Goal: Task Accomplishment & Management: Use online tool/utility

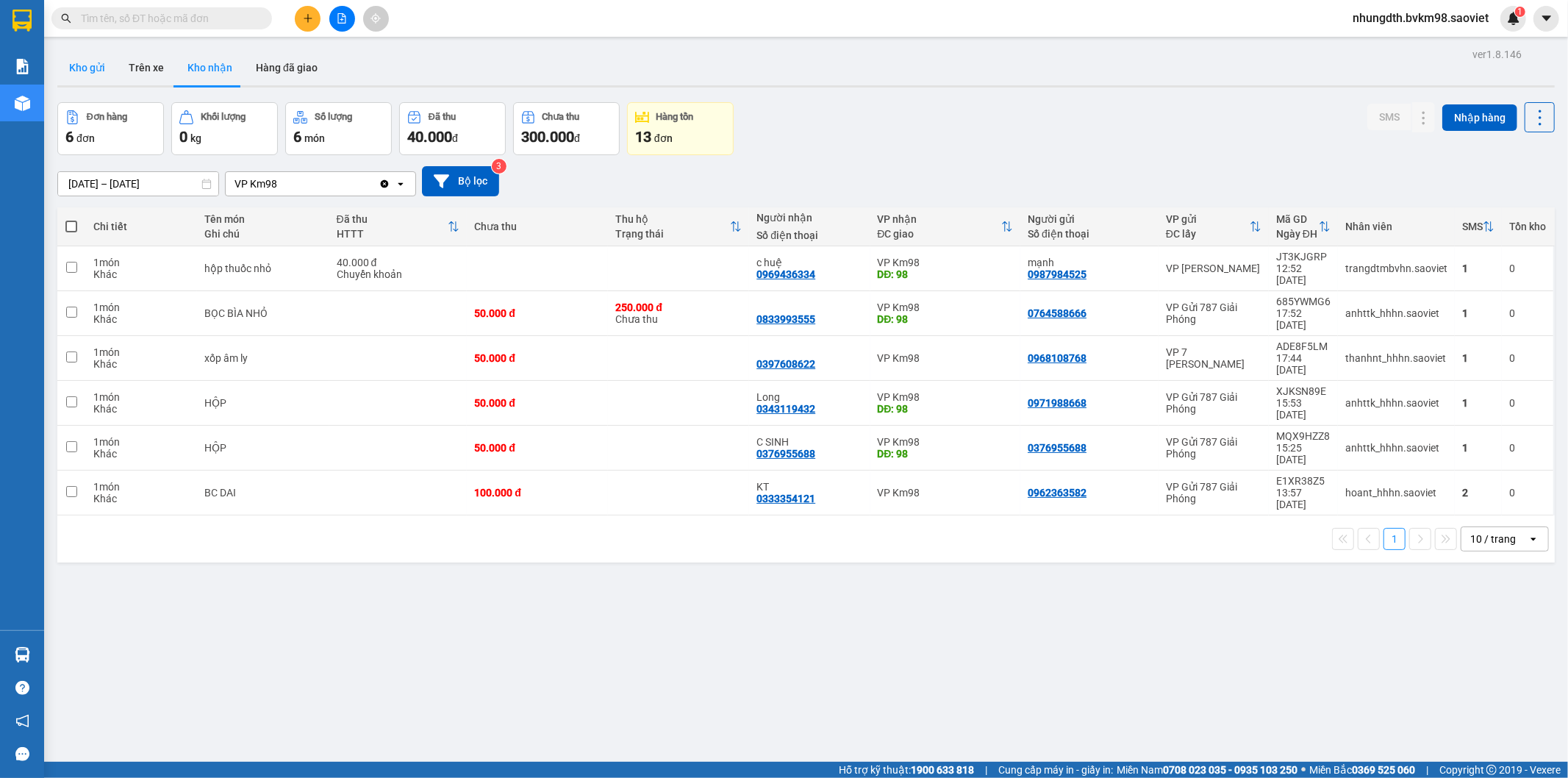
click at [83, 72] on button "Kho gửi" at bounding box center [87, 67] width 59 height 35
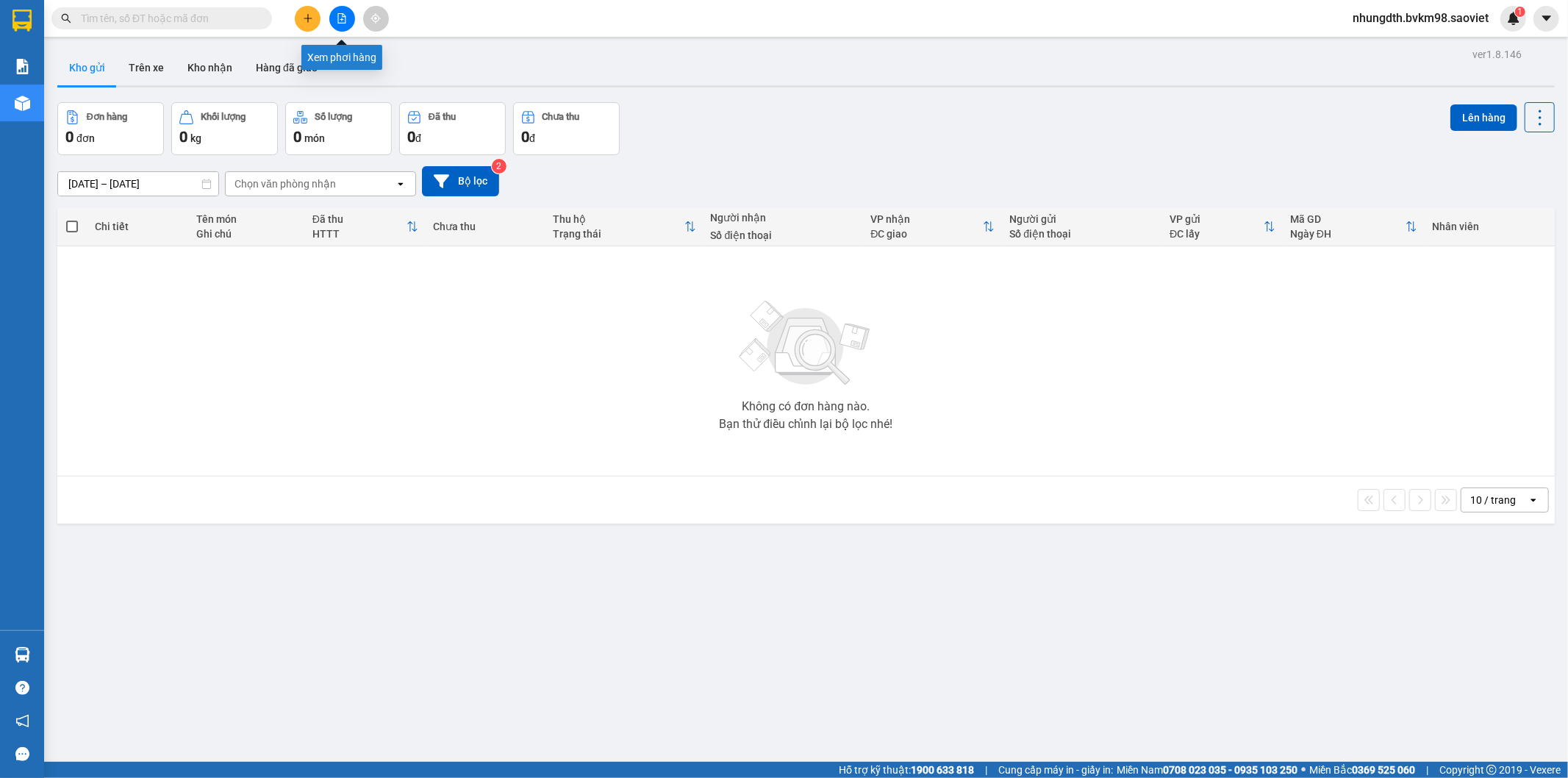
click at [346, 20] on icon "file-add" at bounding box center [342, 18] width 11 height 11
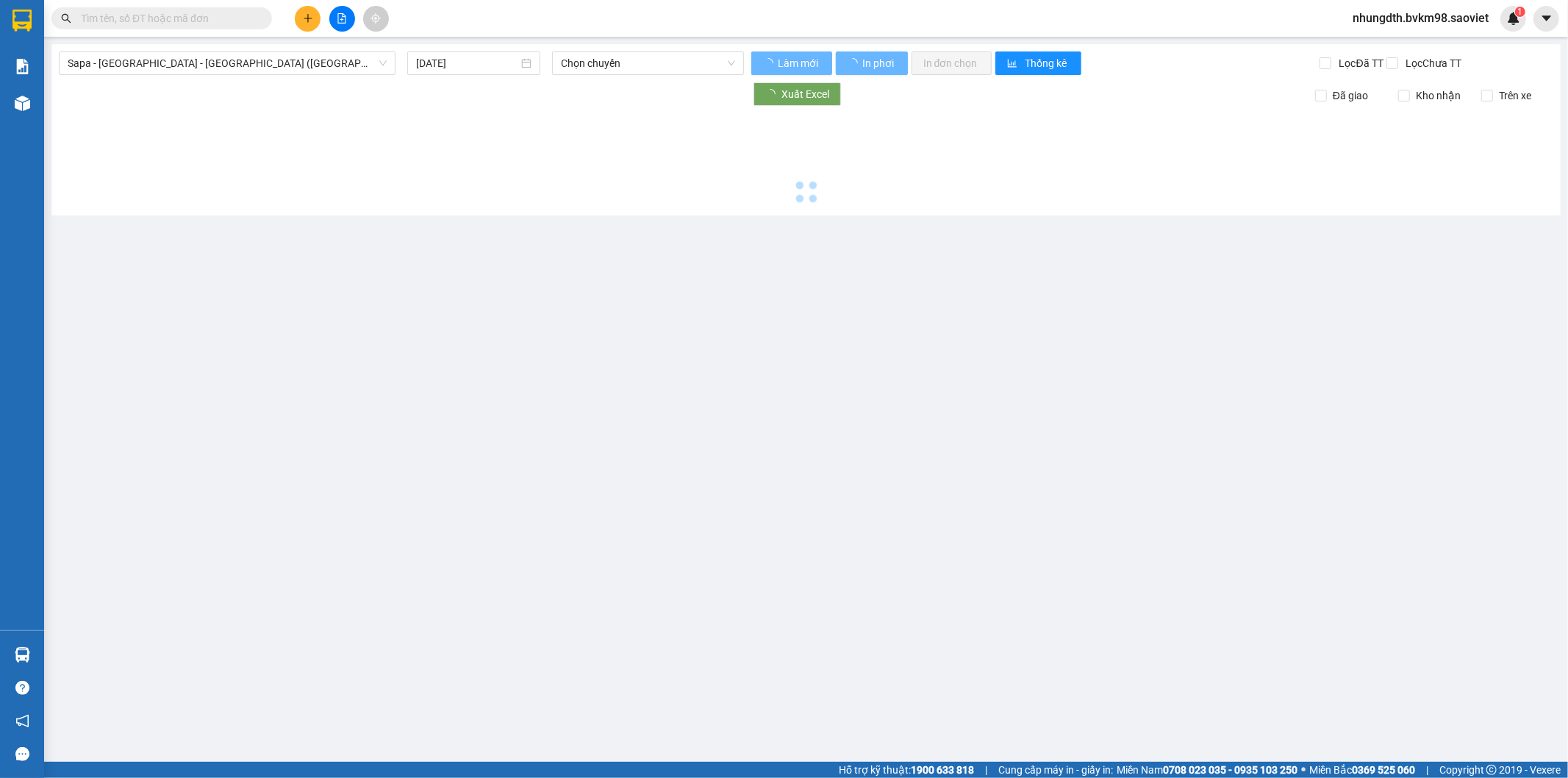
type input "[DATE]"
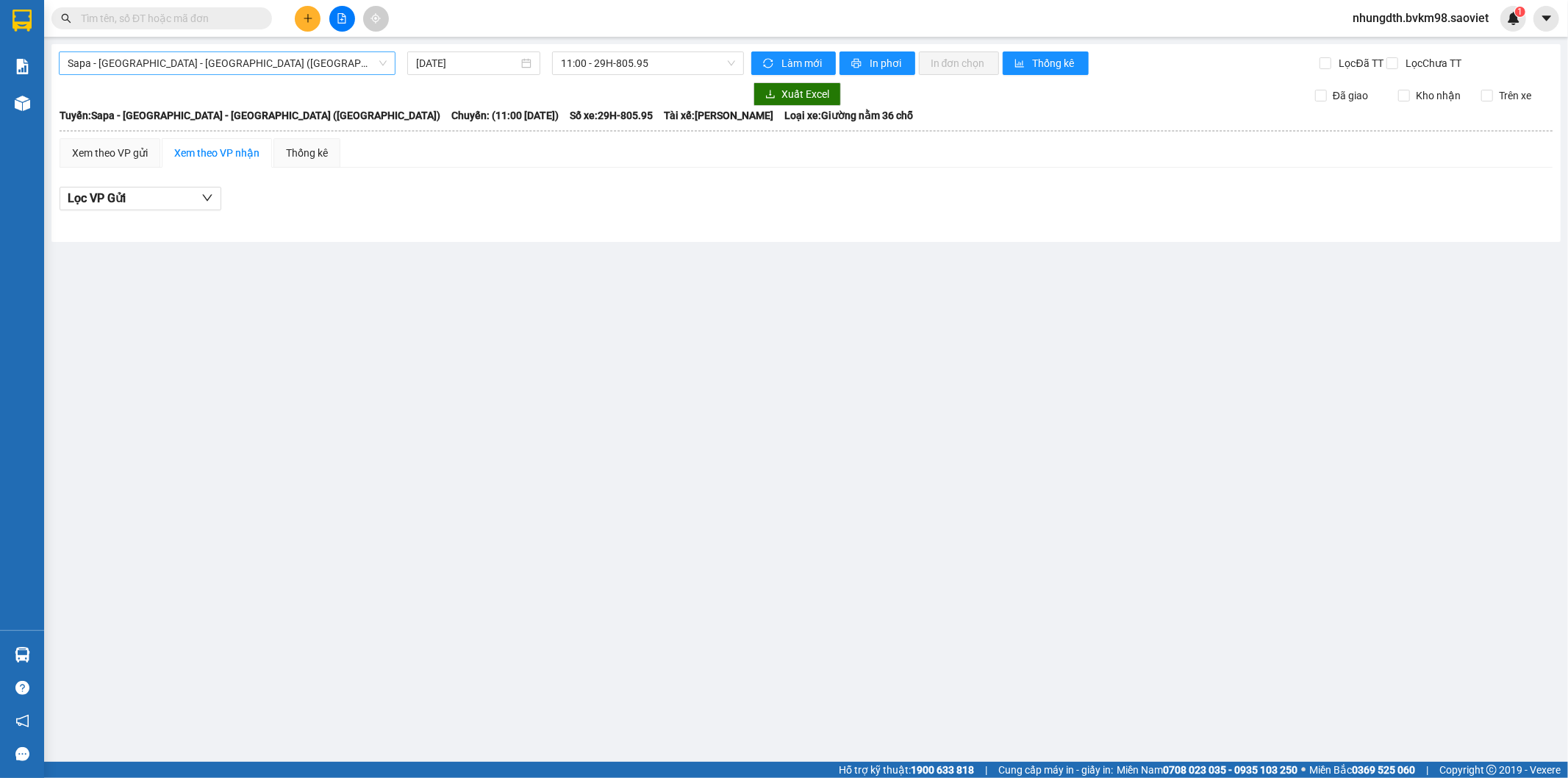
click at [306, 63] on span "Sapa - [GEOGRAPHIC_DATA] - [GEOGRAPHIC_DATA] ([GEOGRAPHIC_DATA])" at bounding box center [228, 63] width 320 height 22
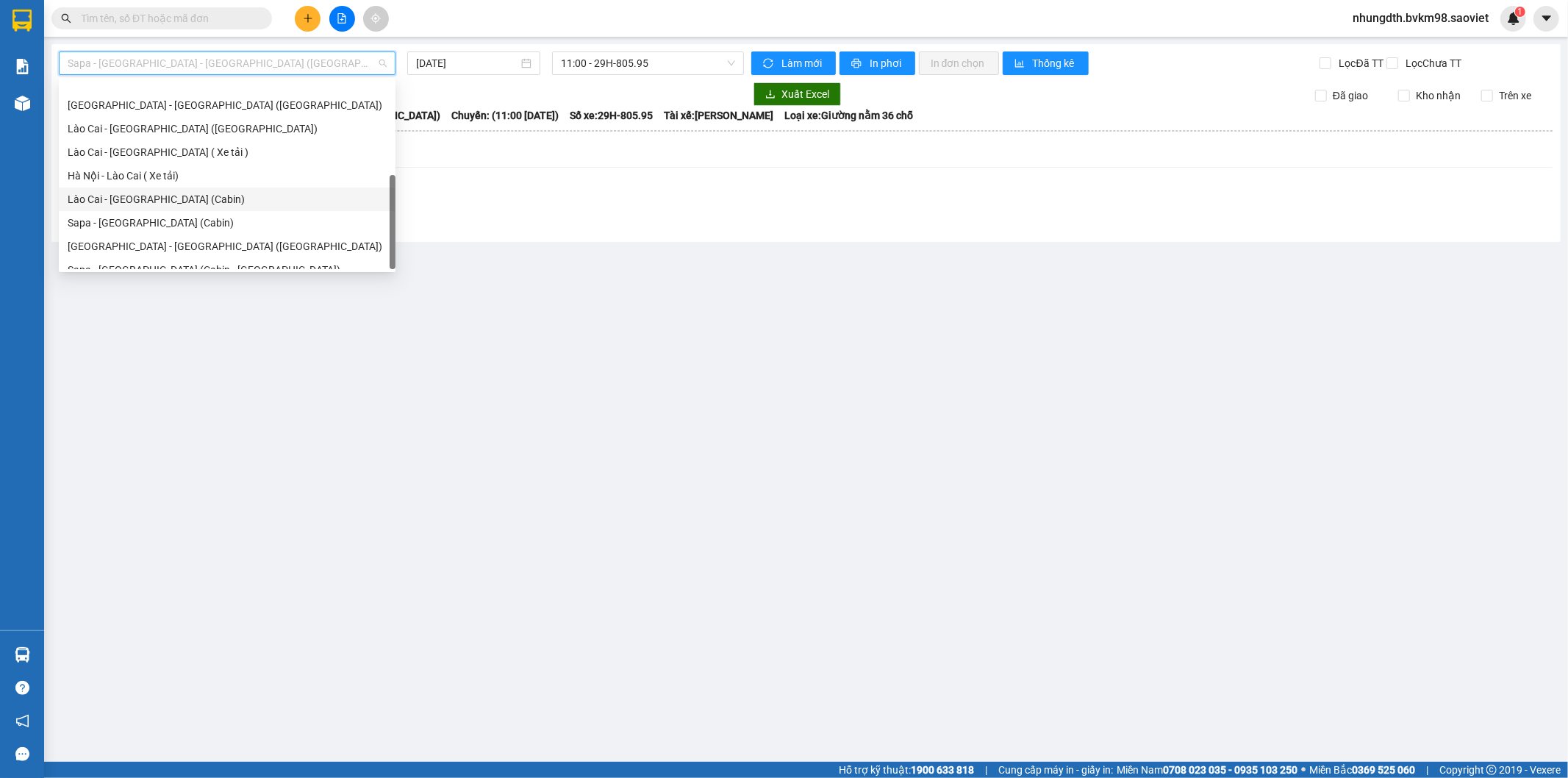
scroll to position [118, 0]
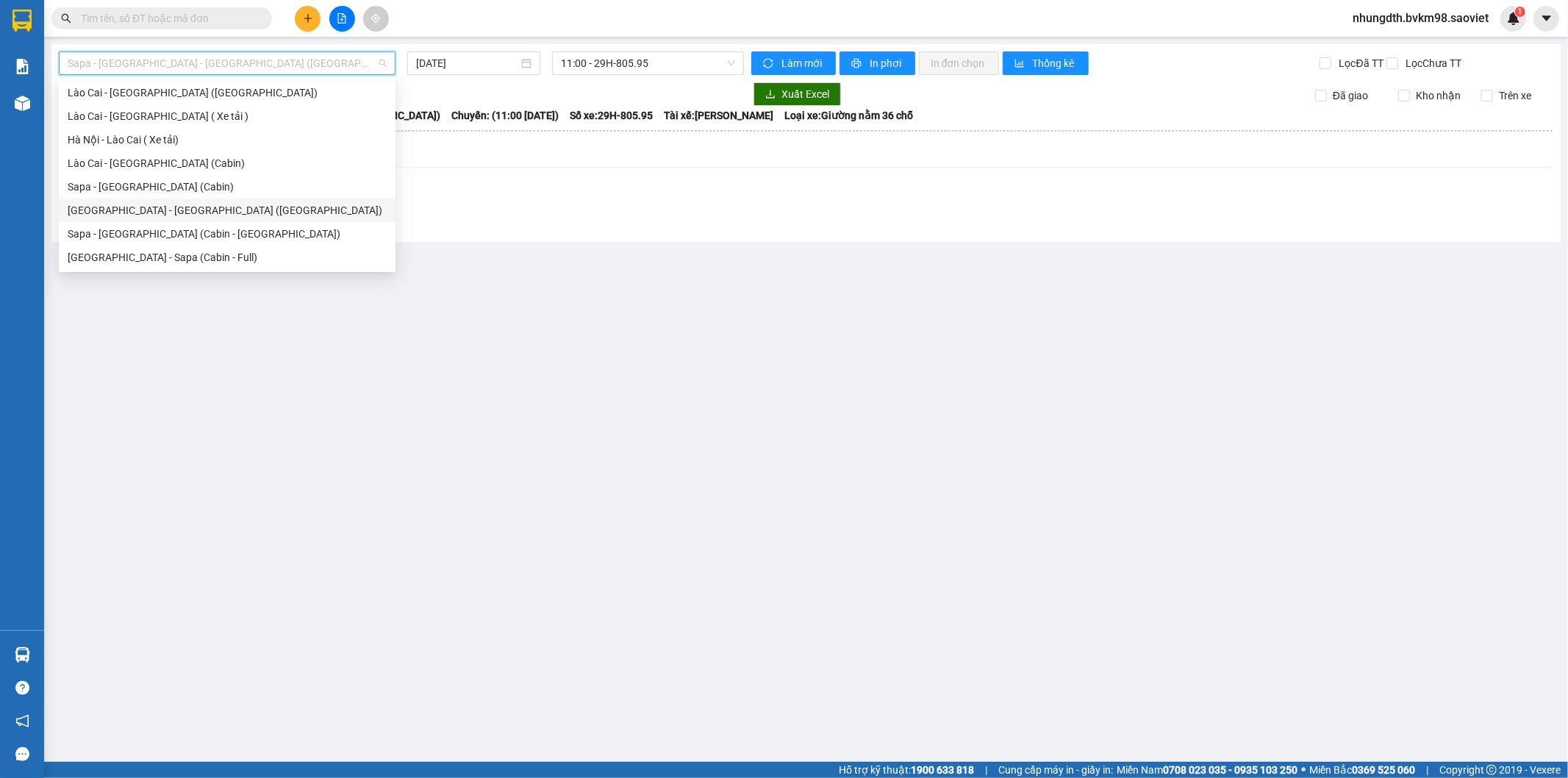
click at [179, 213] on div "[GEOGRAPHIC_DATA] - [GEOGRAPHIC_DATA] ([GEOGRAPHIC_DATA])" at bounding box center [228, 210] width 320 height 16
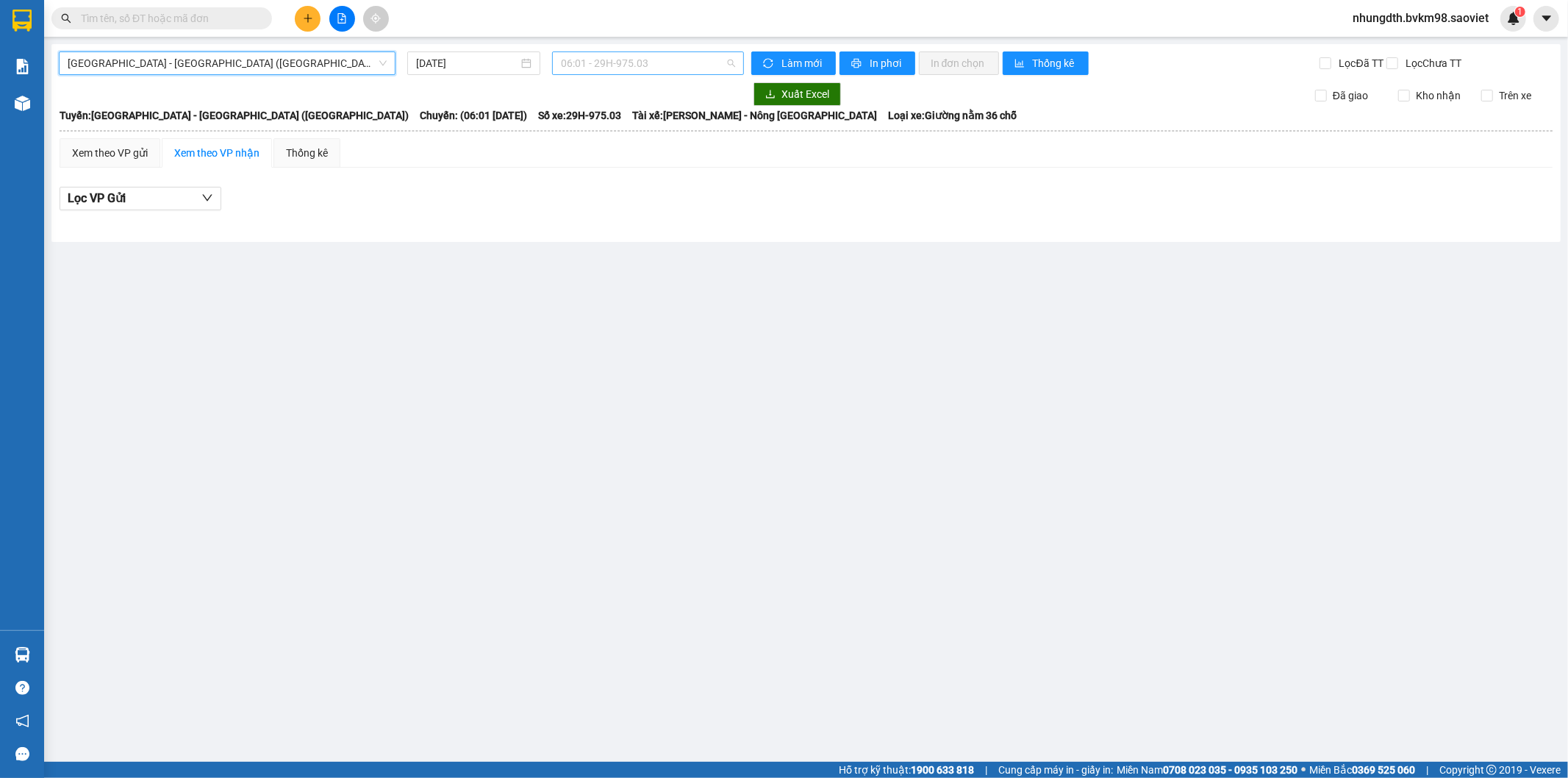
click at [680, 71] on span "06:01 - 29H-975.03" at bounding box center [647, 63] width 173 height 22
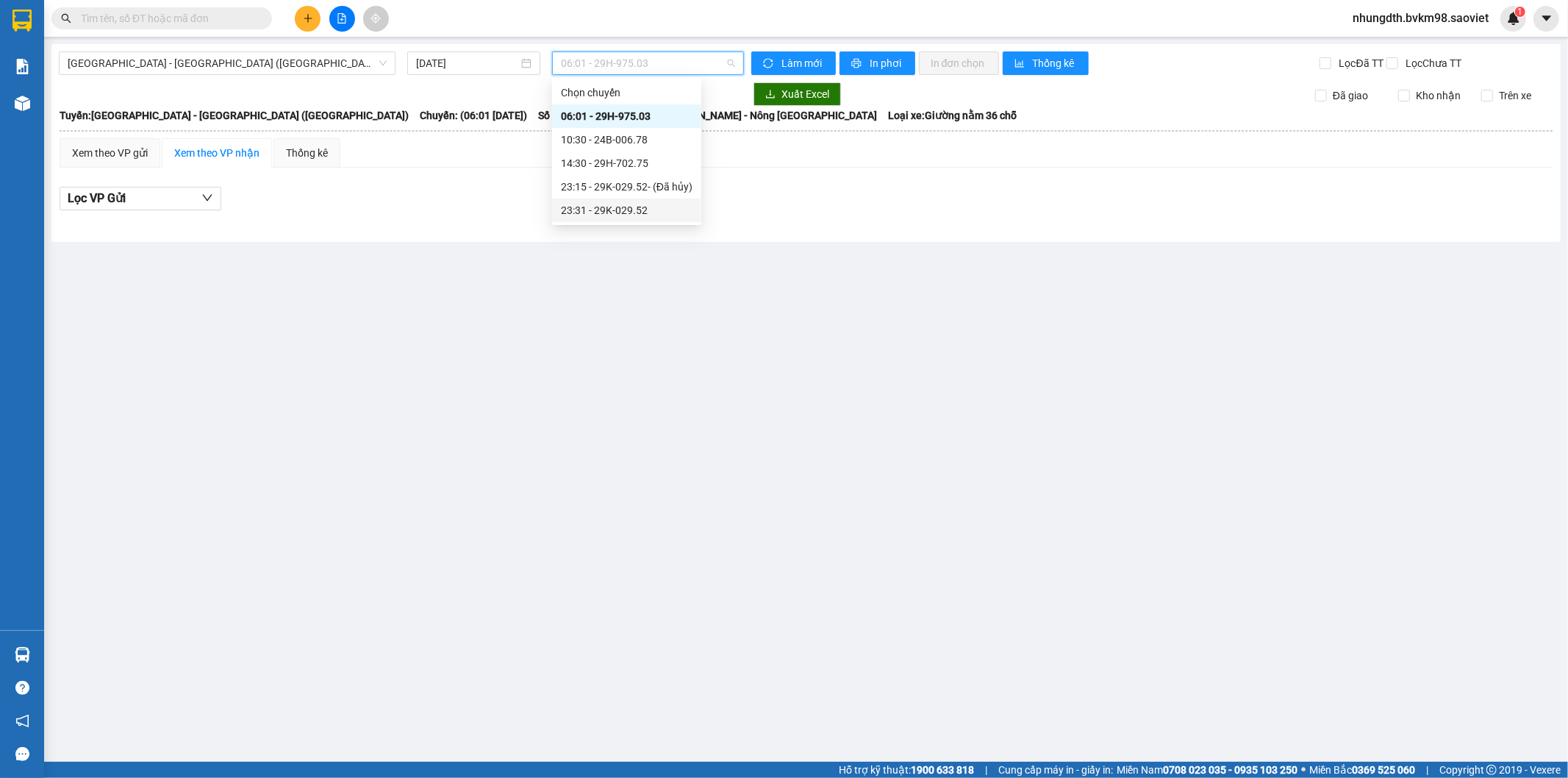
click at [667, 214] on div "23:31 - 29K-029.52" at bounding box center [627, 210] width 132 height 16
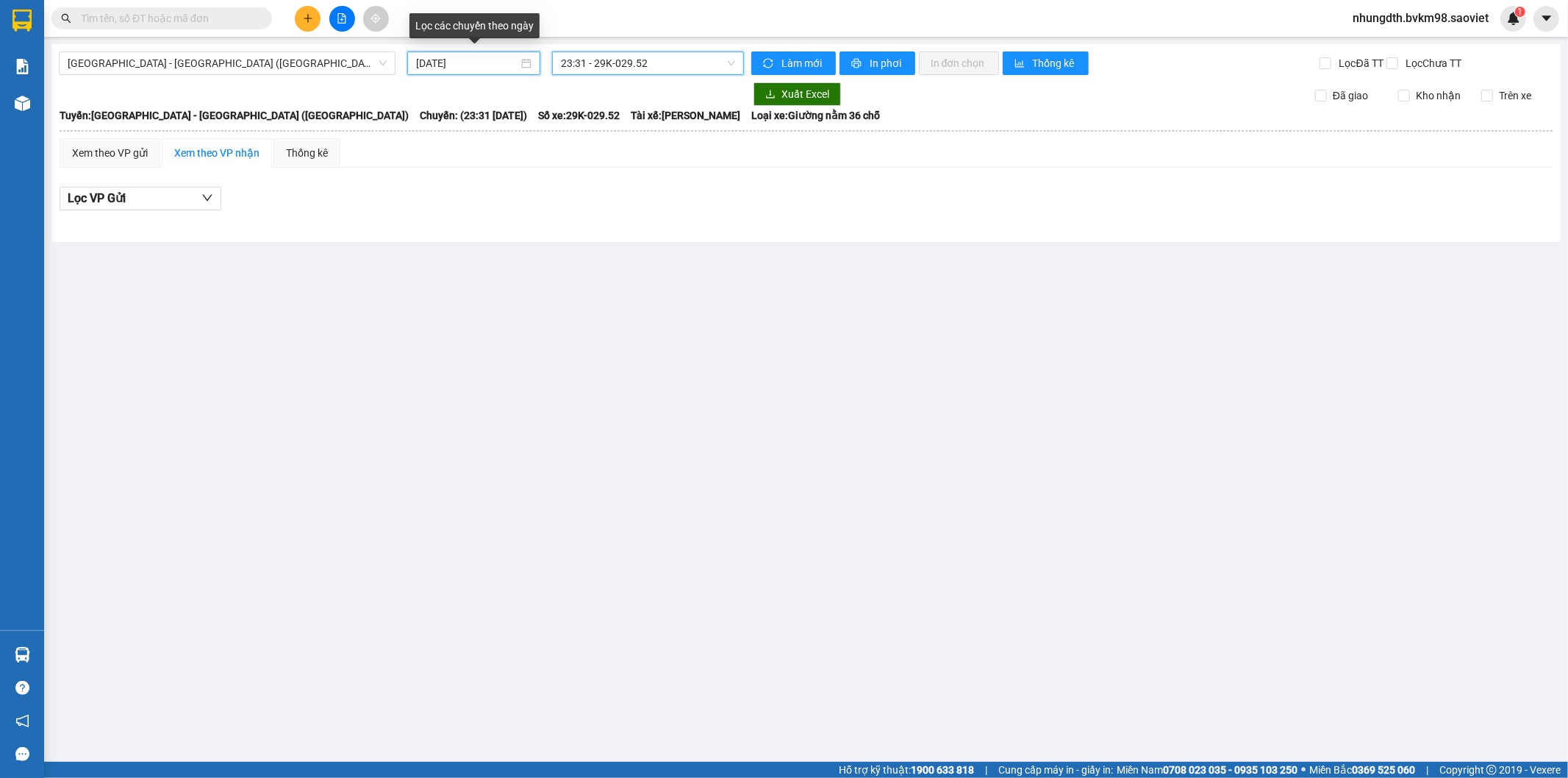
click at [462, 57] on input "[DATE]" at bounding box center [467, 63] width 102 height 16
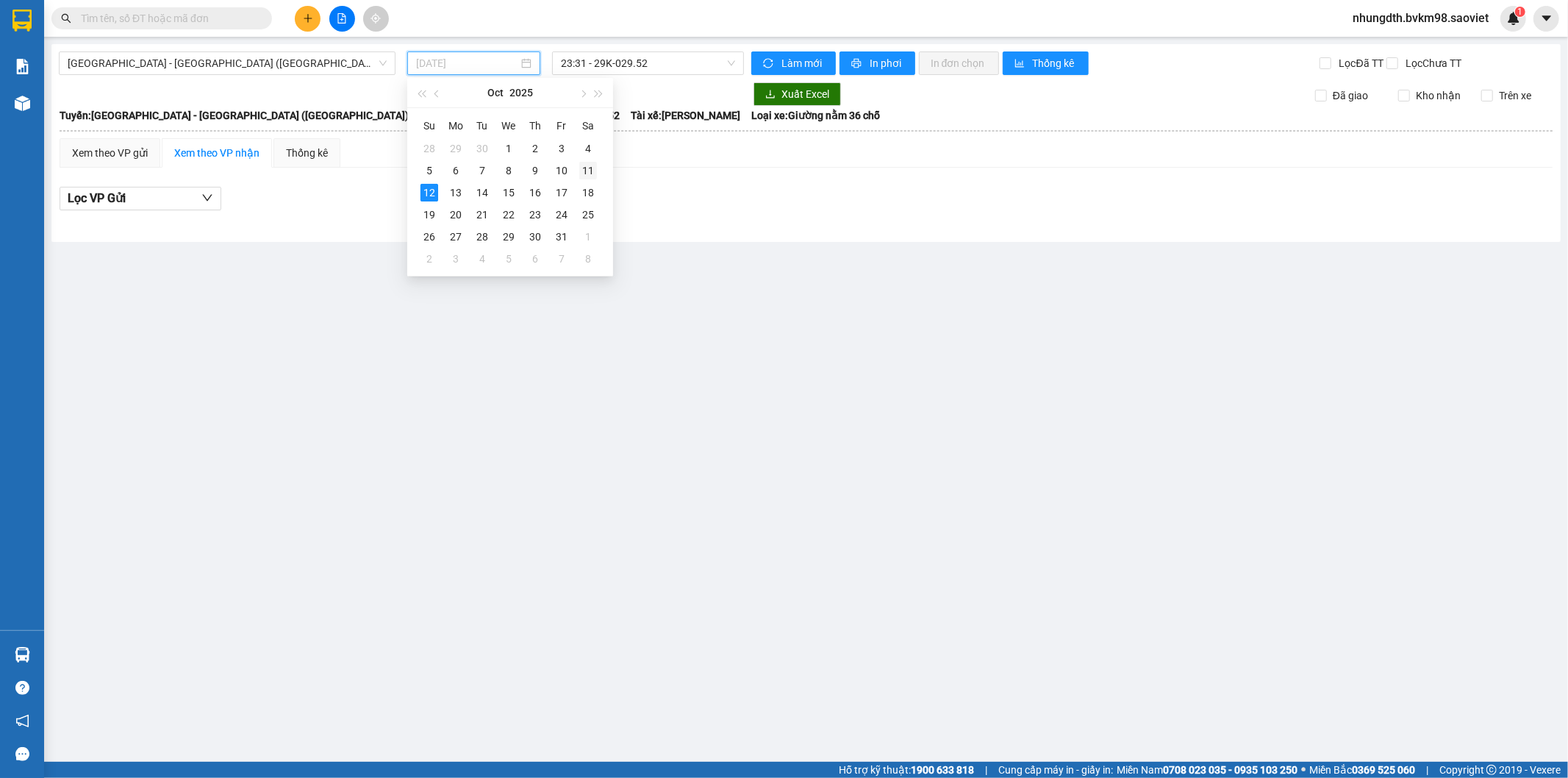
click at [580, 165] on div "11" at bounding box center [588, 170] width 17 height 17
type input "[DATE]"
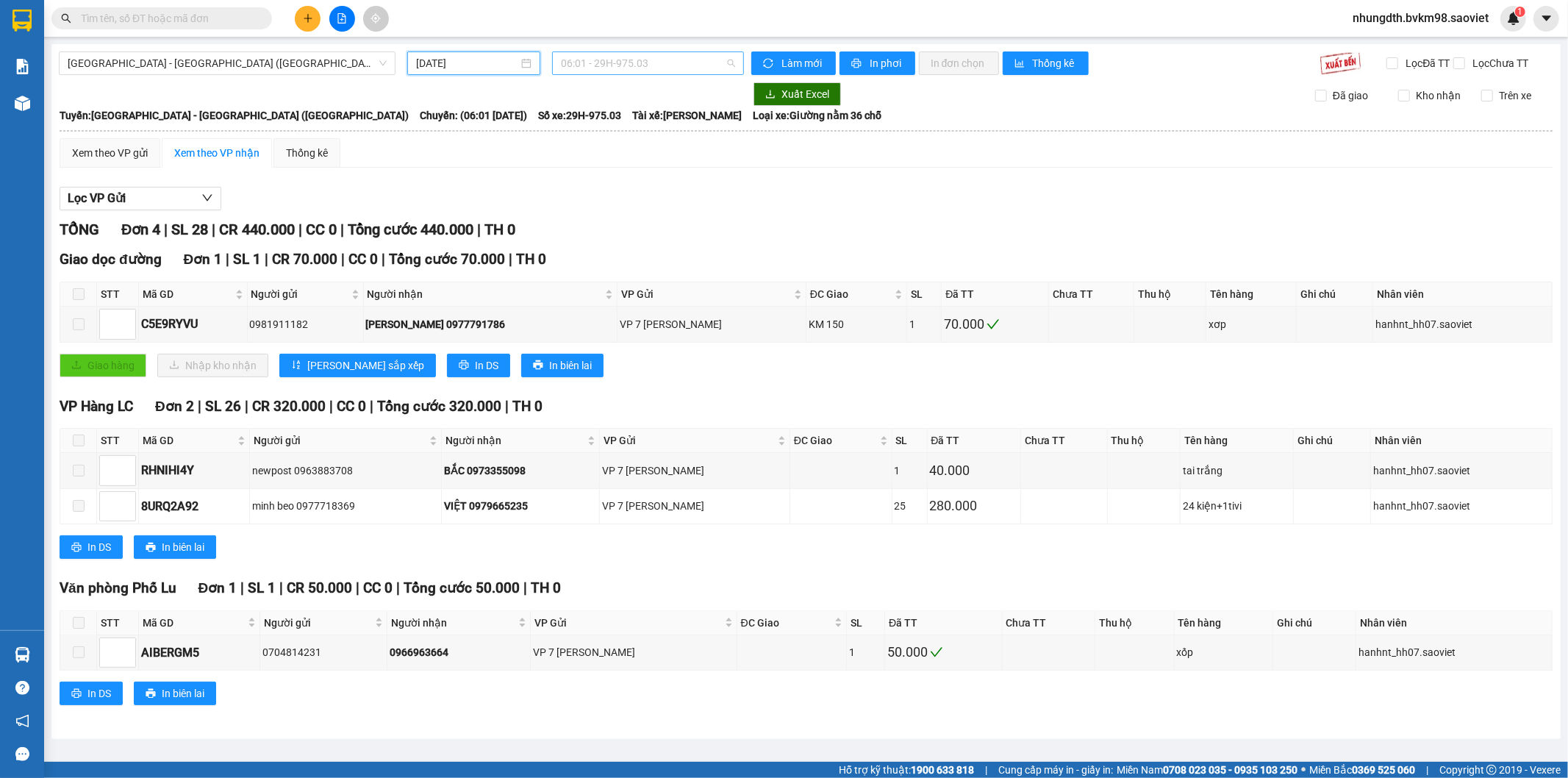
click at [596, 60] on span "06:01 - 29H-975.03" at bounding box center [647, 63] width 173 height 22
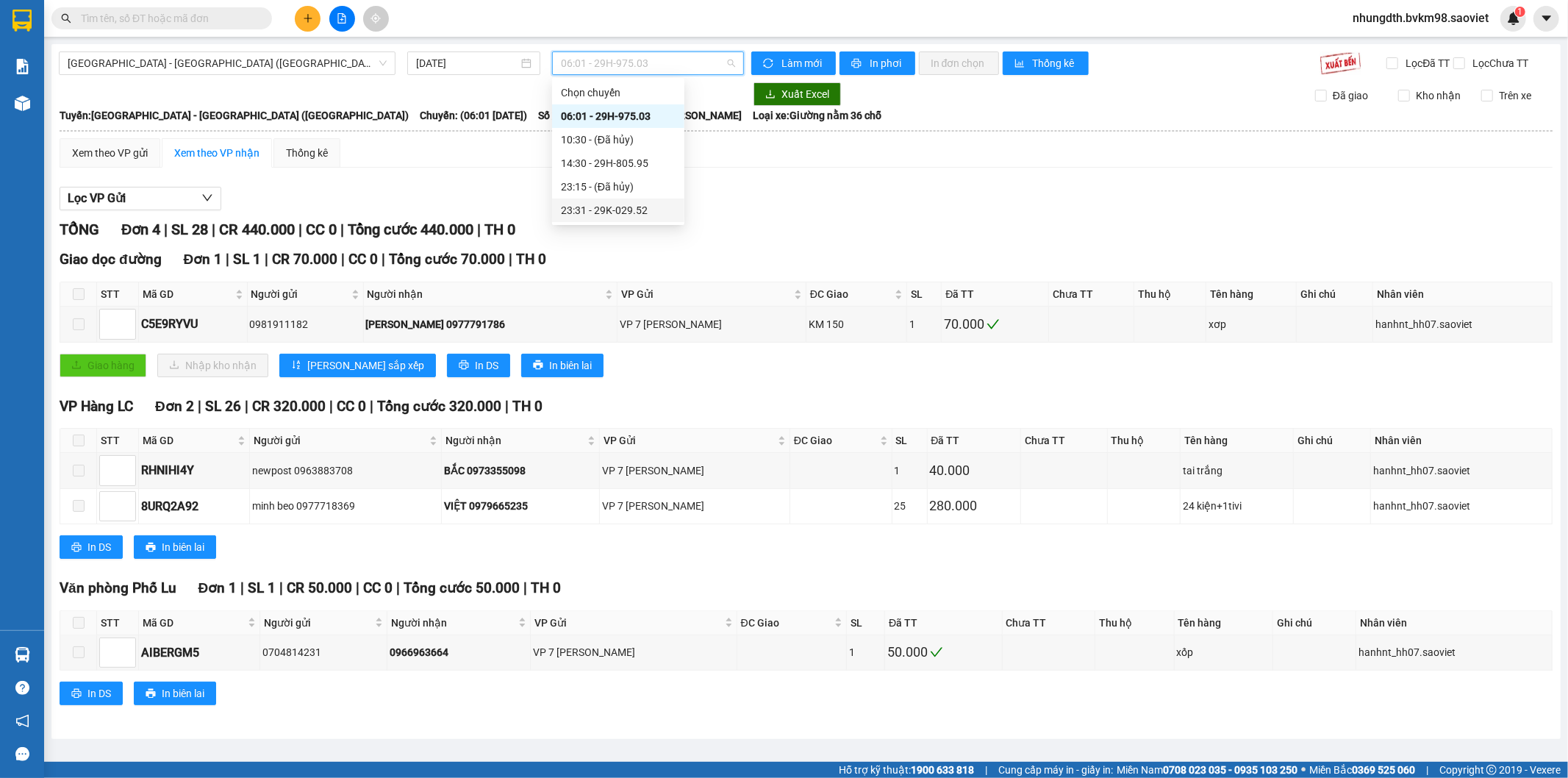
click at [634, 211] on div "23:31 - 29K-029.52" at bounding box center [618, 210] width 115 height 16
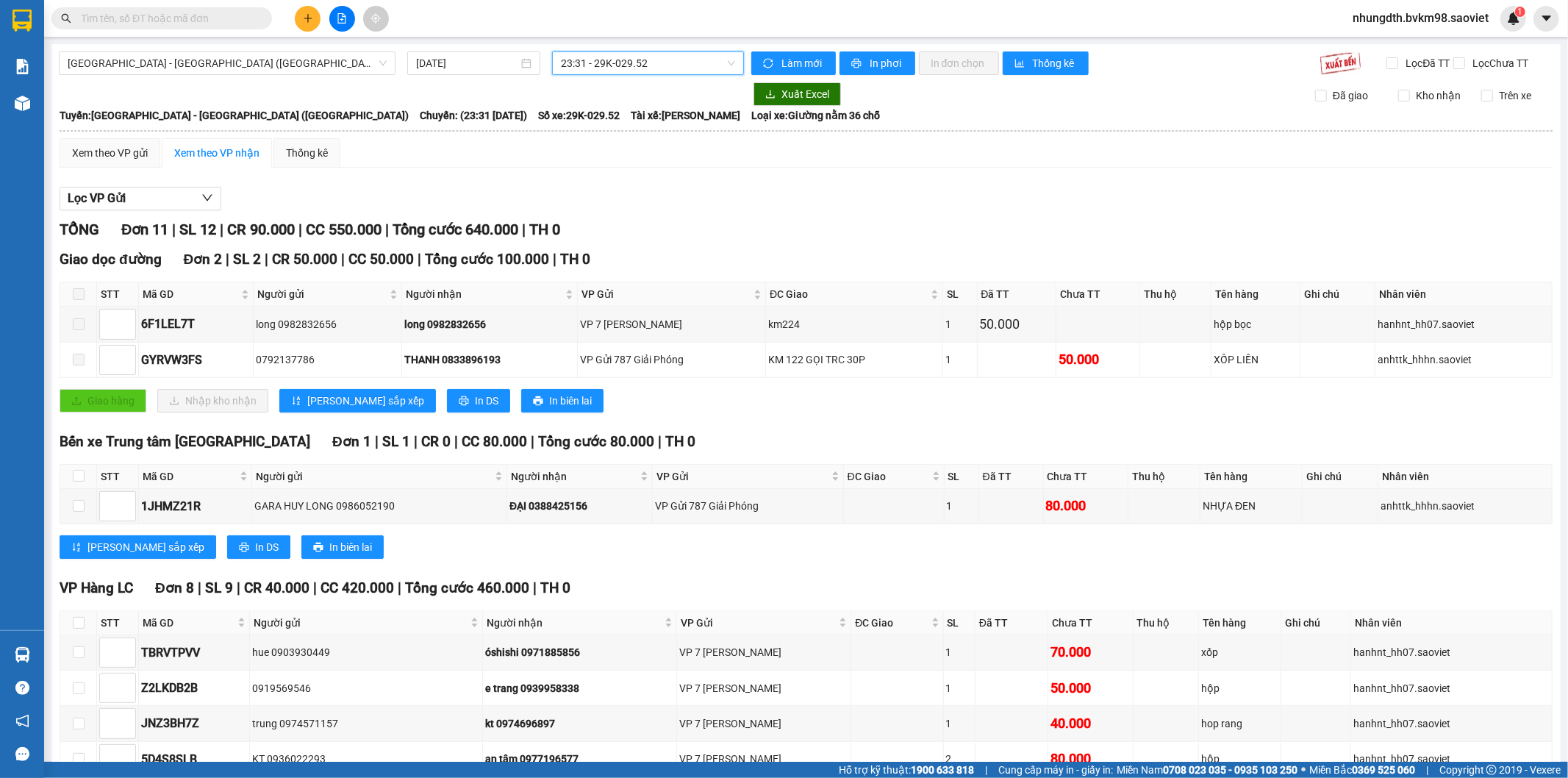
click at [879, 49] on div "[GEOGRAPHIC_DATA] - [GEOGRAPHIC_DATA] (Giường) [DATE] 23:31 23:31 - 29K-029.52 …" at bounding box center [806, 516] width 1510 height 944
click at [872, 62] on span "In phơi" at bounding box center [886, 63] width 33 height 16
